Goal: Use online tool/utility: Utilize a website feature to perform a specific function

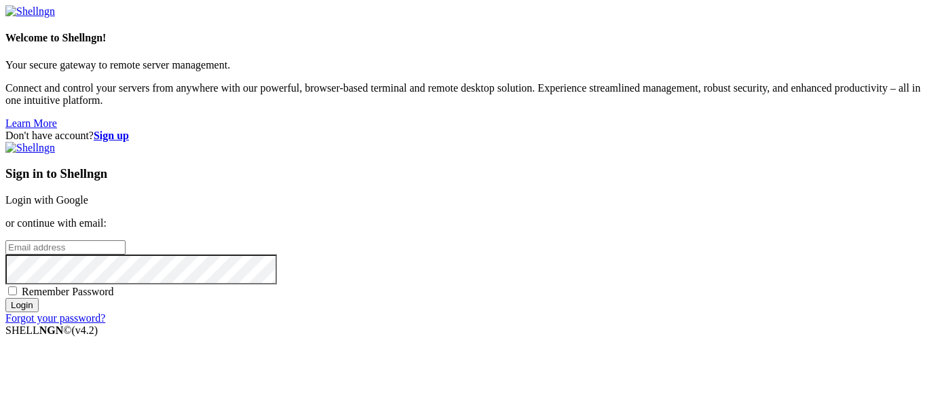
click at [88, 194] on link "Login with Google" at bounding box center [46, 200] width 83 height 12
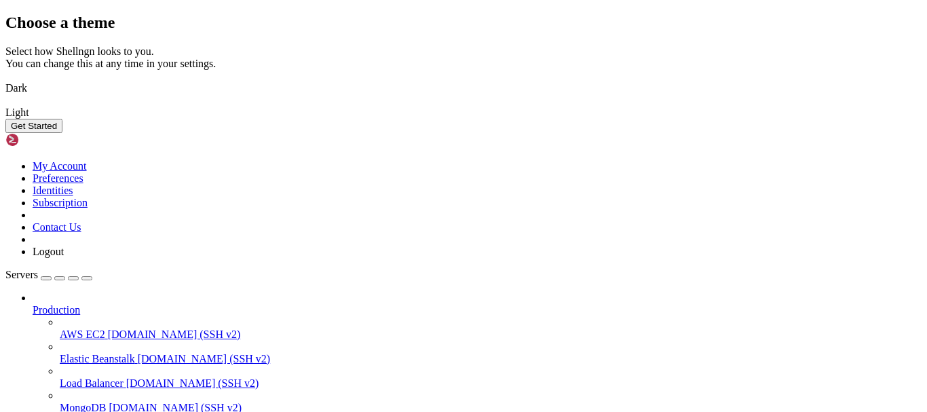
click at [62, 133] on button "Get Started" at bounding box center [33, 126] width 57 height 14
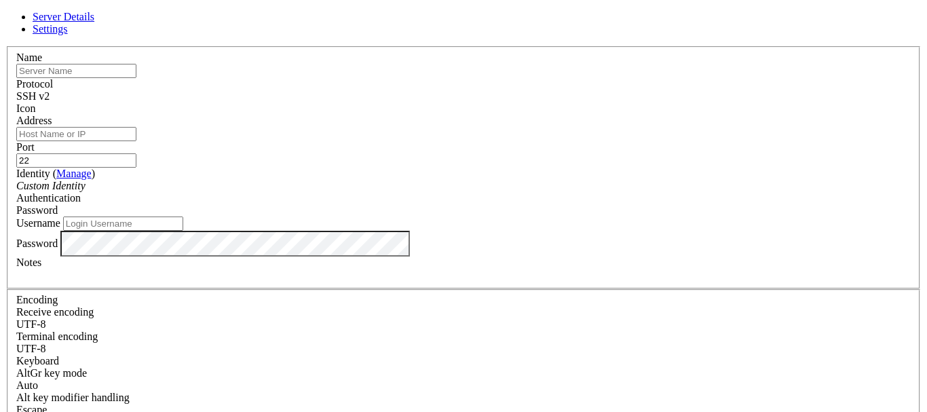
click at [136, 141] on input "Address" at bounding box center [76, 134] width 120 height 14
paste input "Sc4rNk9D5up6"
type input "Sc4rNk9D5up6"
paste input "[TECHNICAL_ID]"
type input "[TECHNICAL_ID]"
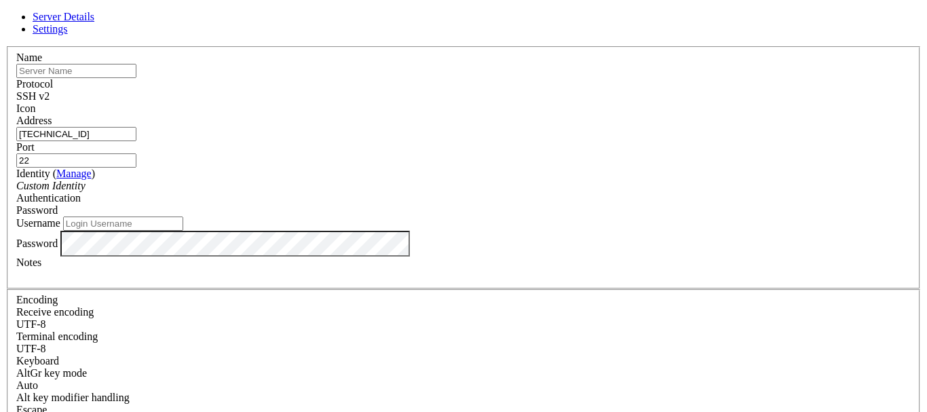
click at [183, 231] on input "Username" at bounding box center [123, 223] width 120 height 14
type input "root"
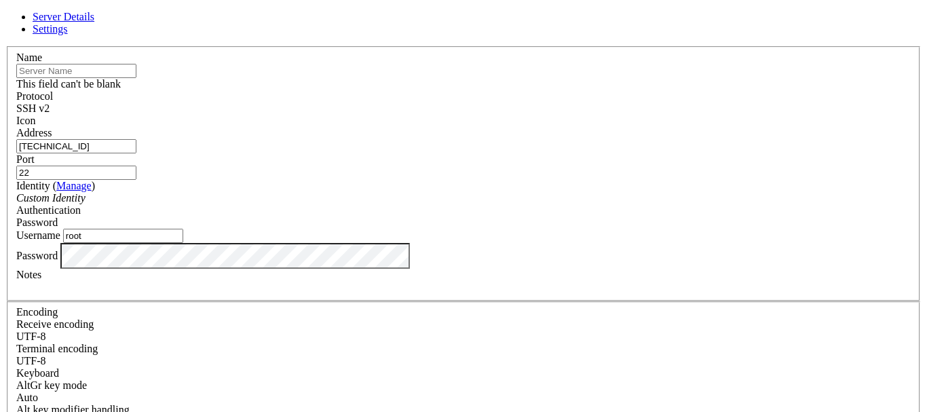
click at [136, 78] on input "text" at bounding box center [76, 71] width 120 height 14
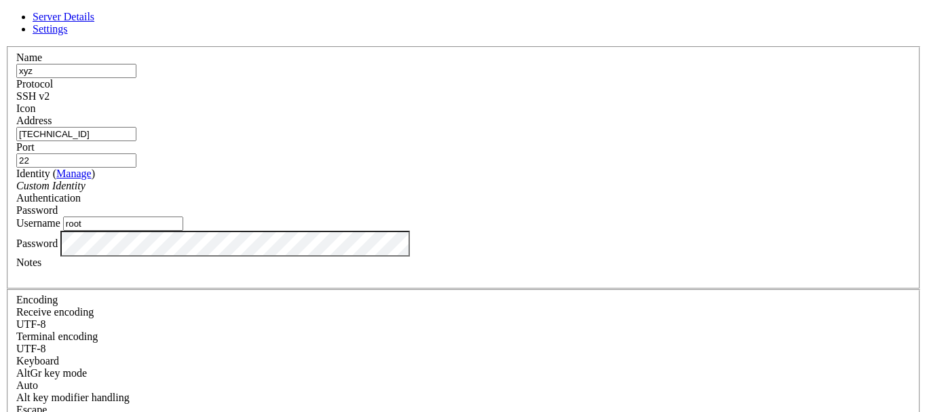
type input "xyz"
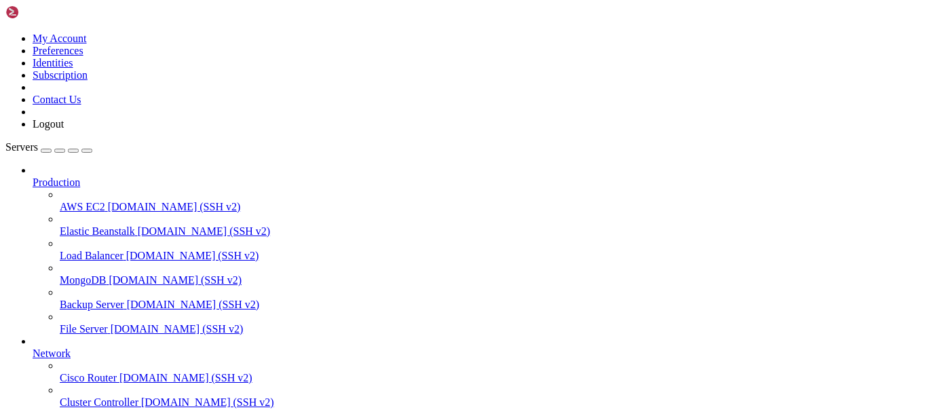
scroll to position [136, 0]
